Goal: Information Seeking & Learning: Find specific fact

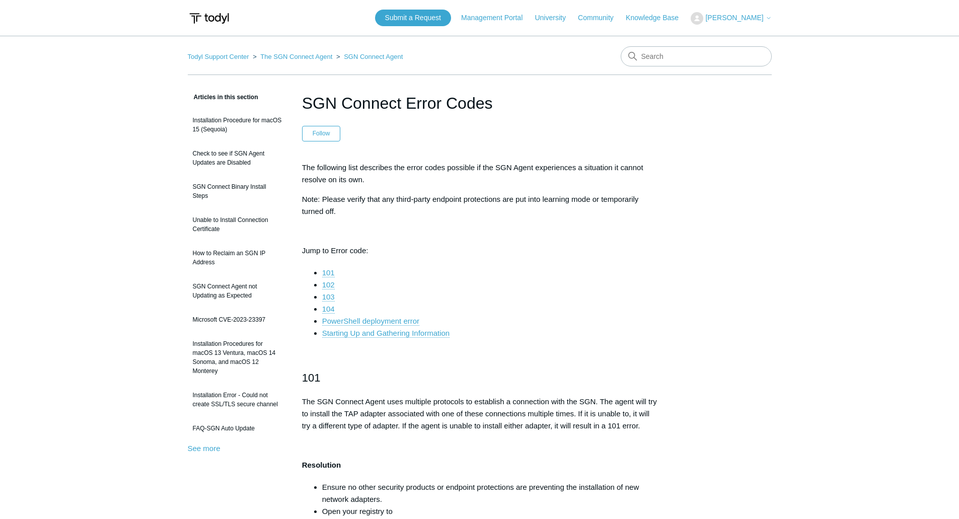
drag, startPoint x: 392, startPoint y: 309, endPoint x: 309, endPoint y: 118, distance: 208.1
click at [695, 59] on input "Search" at bounding box center [695, 56] width 151 height 20
type input "todyl ip address whitelist"
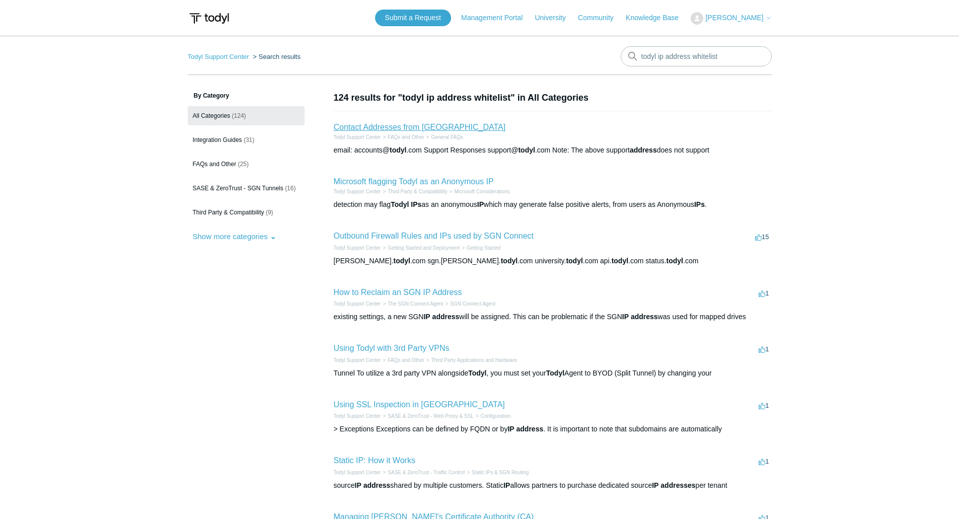
click at [410, 127] on link "Contact Addresses from [GEOGRAPHIC_DATA]" at bounding box center [420, 127] width 172 height 9
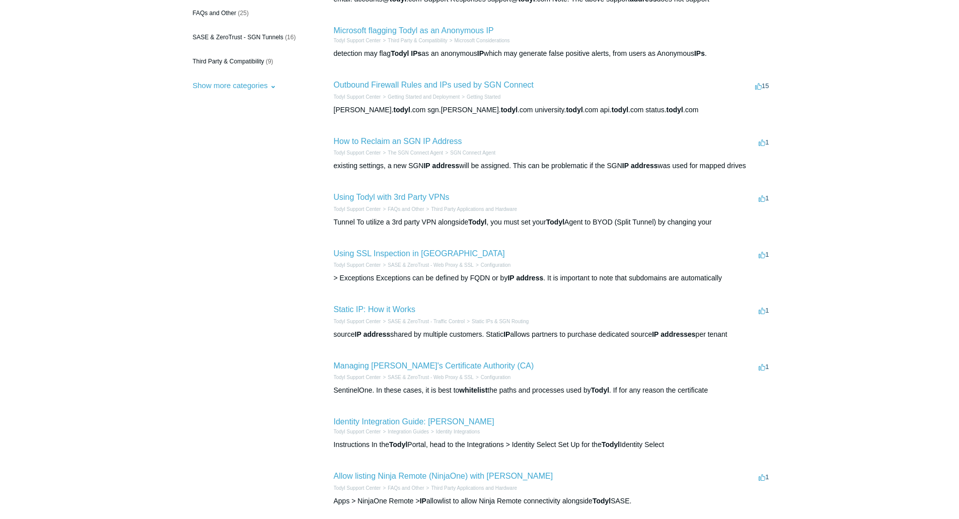
scroll to position [201, 0]
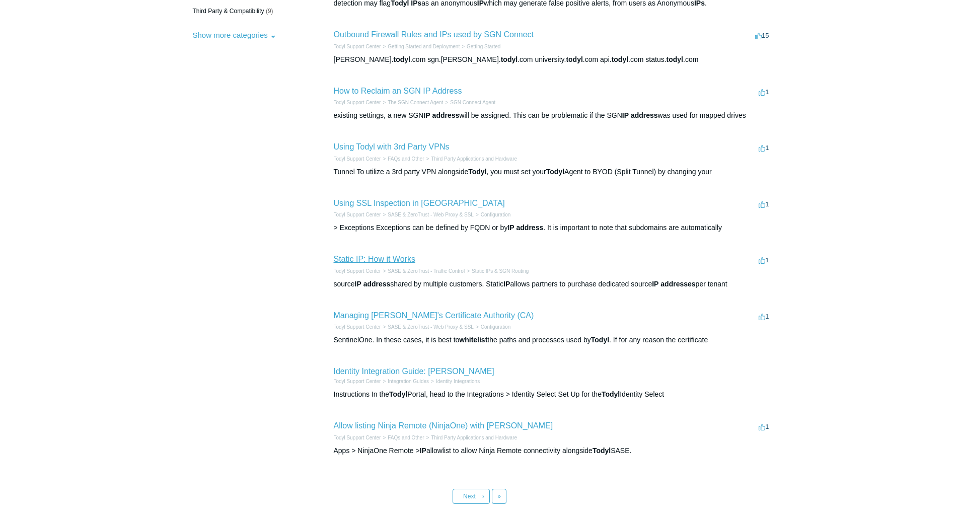
click at [394, 263] on link "Static IP: How it Works" at bounding box center [375, 259] width 82 height 9
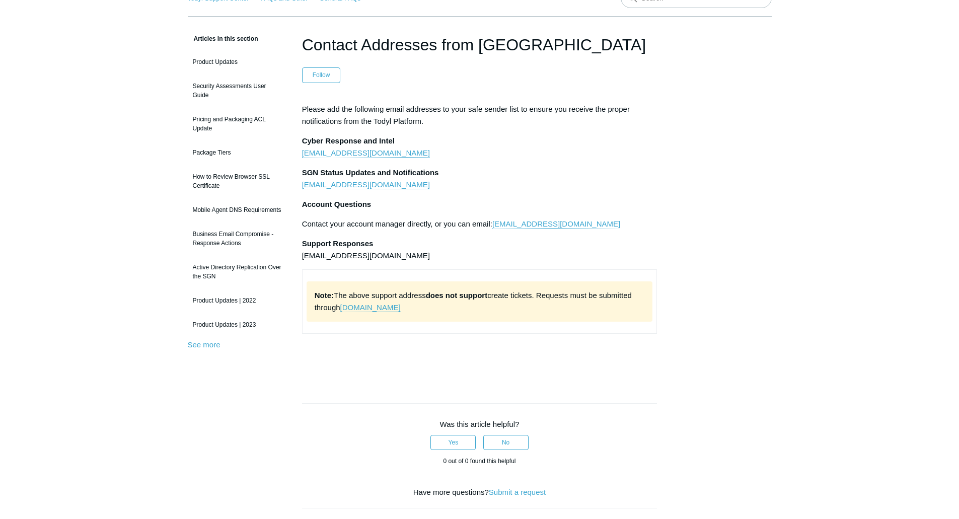
scroll to position [325, 0]
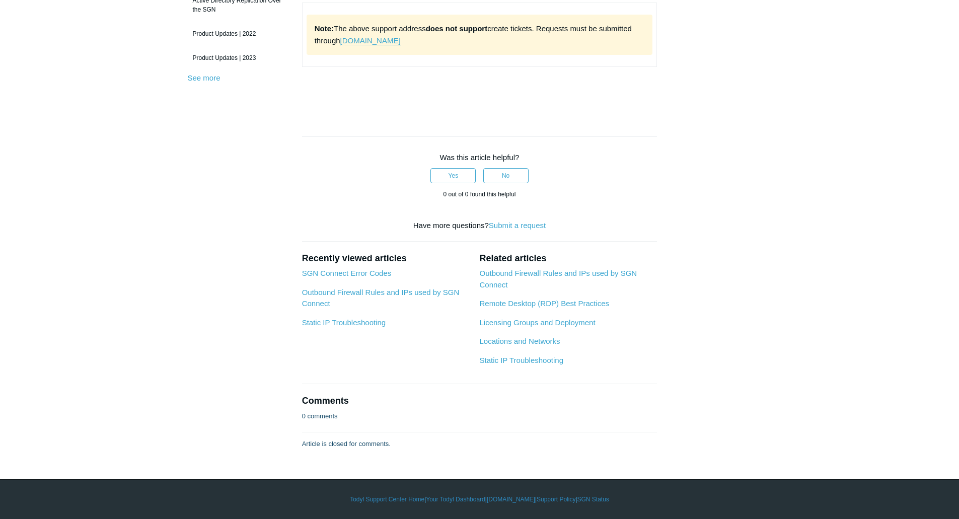
drag, startPoint x: 515, startPoint y: 139, endPoint x: 527, endPoint y: 121, distance: 22.5
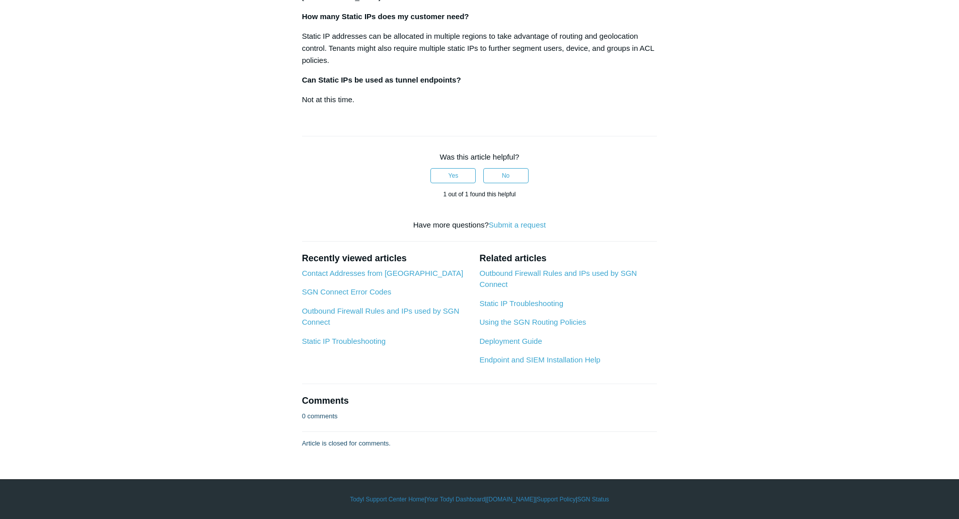
scroll to position [2237, 0]
click at [581, 276] on link "Outbound Firewall Rules and IPs used by SGN Connect" at bounding box center [558, 279] width 158 height 20
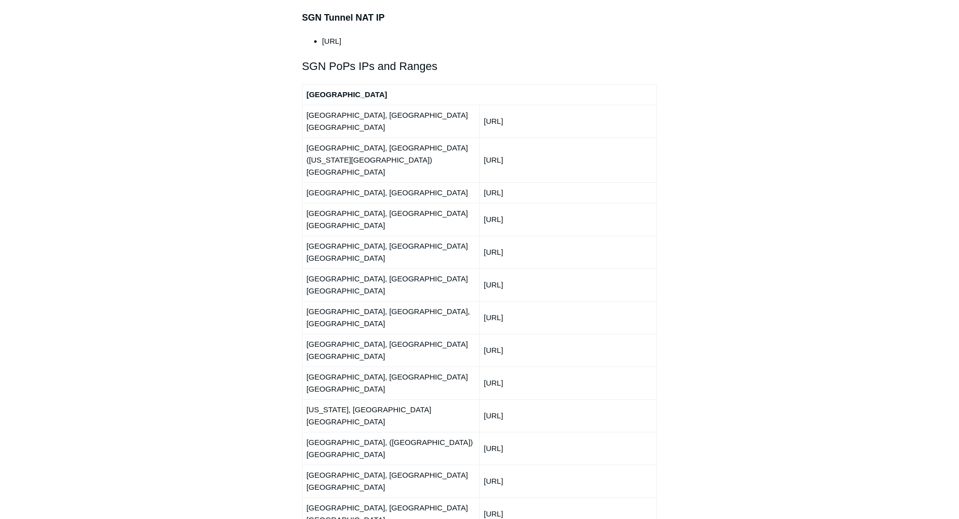
scroll to position [1157, 0]
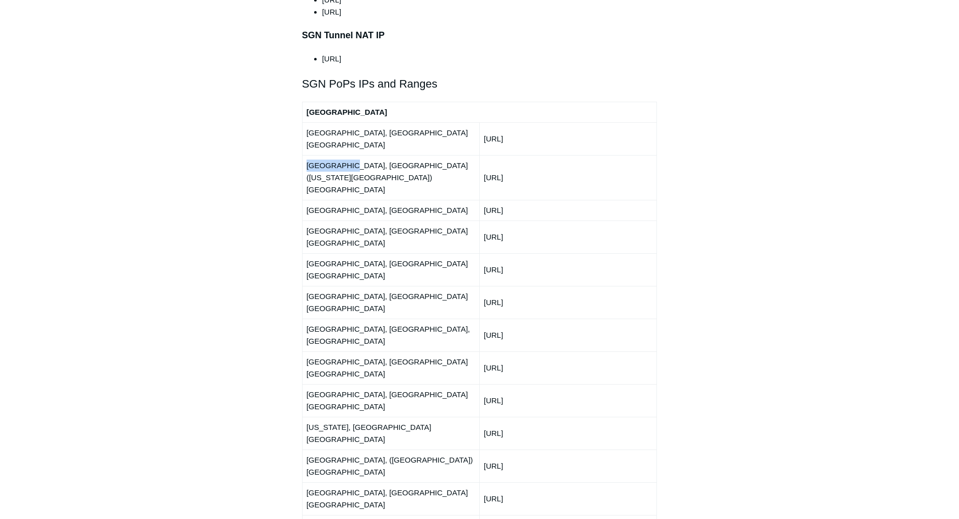
drag, startPoint x: 308, startPoint y: 131, endPoint x: 347, endPoint y: 125, distance: 39.2
click at [347, 155] on td "[GEOGRAPHIC_DATA], [GEOGRAPHIC_DATA] ([US_STATE][GEOGRAPHIC_DATA]) [GEOGRAPHIC_…" at bounding box center [390, 177] width 177 height 45
drag, startPoint x: 484, startPoint y: 131, endPoint x: 527, endPoint y: 133, distance: 43.3
click at [527, 155] on td "[URL]" at bounding box center [567, 177] width 177 height 45
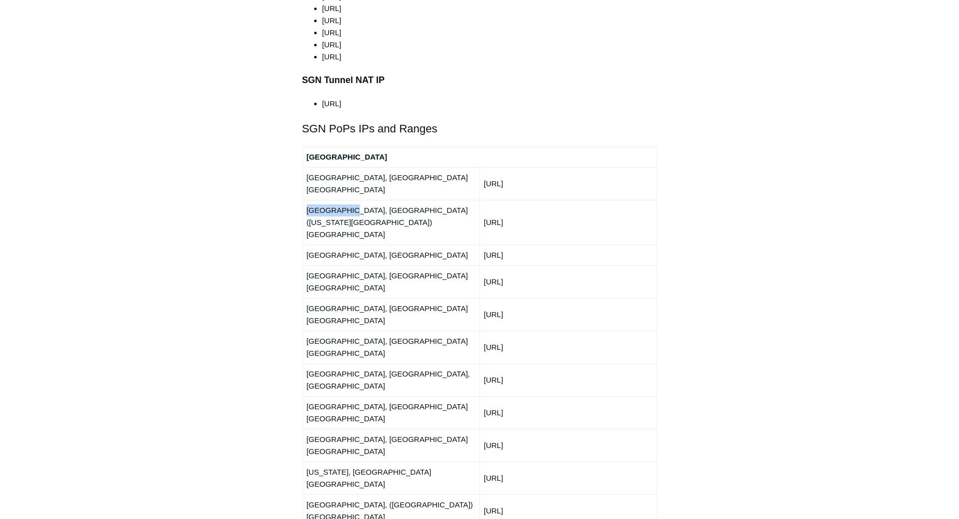
scroll to position [1006, 0]
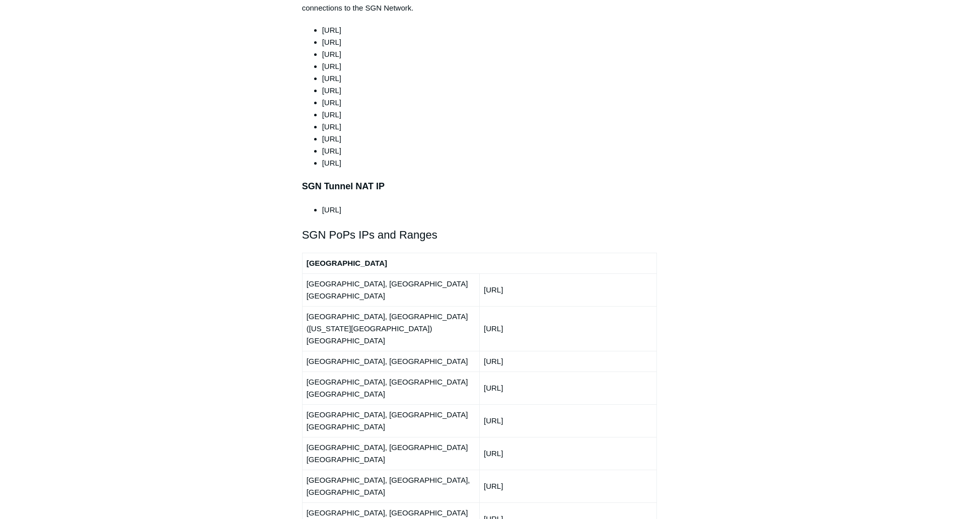
click at [545, 306] on td "[URL]" at bounding box center [567, 328] width 177 height 45
drag, startPoint x: 480, startPoint y: 281, endPoint x: 556, endPoint y: 273, distance: 76.9
click at [556, 306] on td "[URL]" at bounding box center [567, 328] width 177 height 45
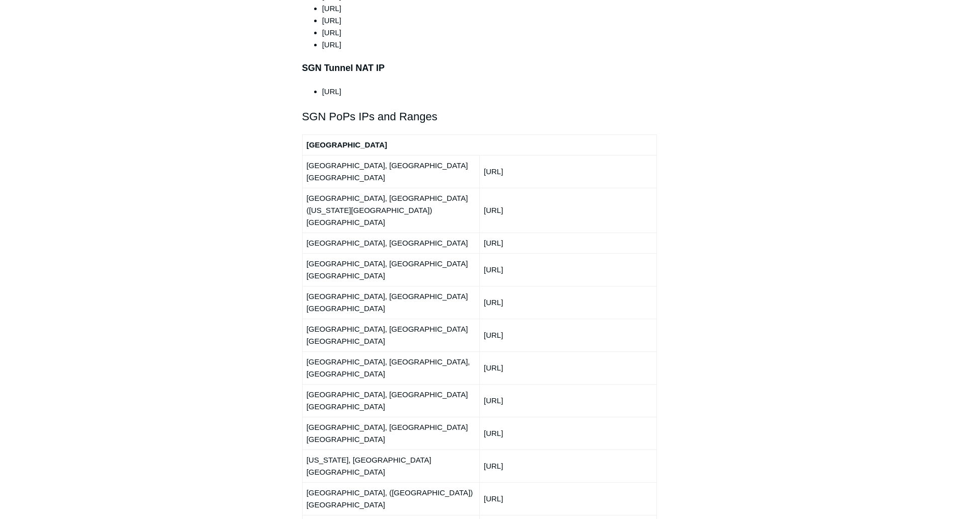
scroll to position [1107, 0]
